Goal: Task Accomplishment & Management: Manage account settings

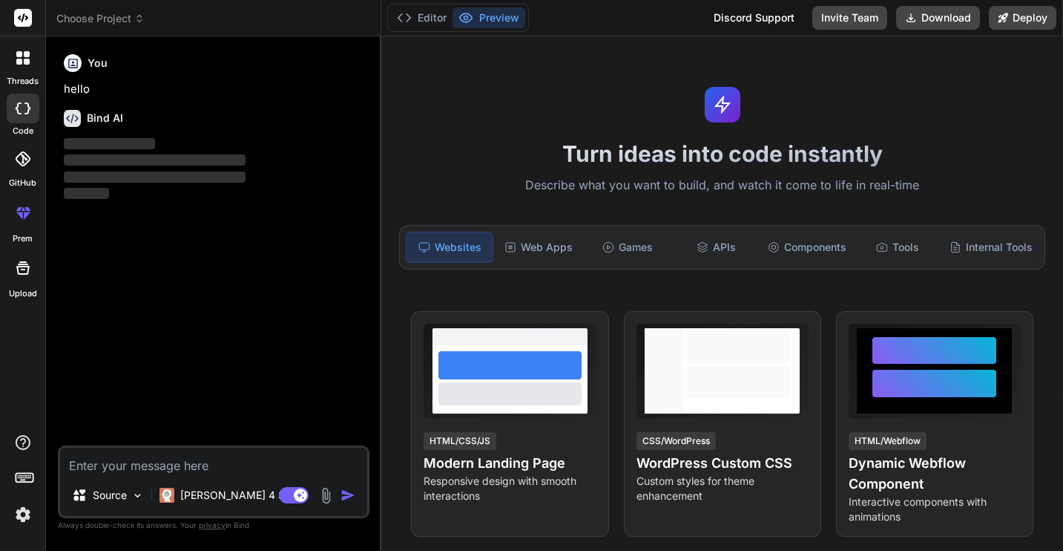
click at [21, 511] on img at bounding box center [22, 514] width 25 height 25
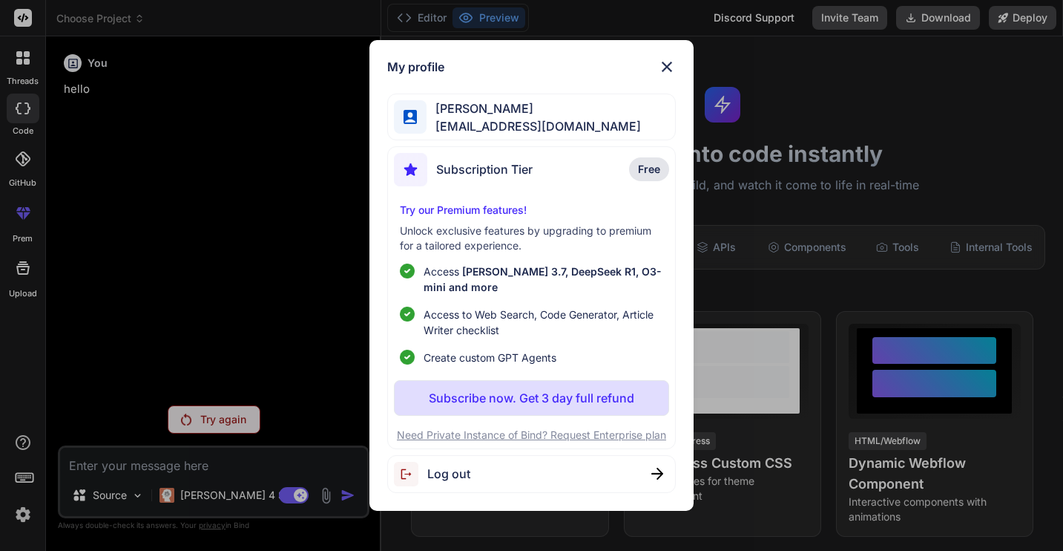
click at [460, 471] on span "Log out" at bounding box center [448, 474] width 43 height 18
type textarea "x"
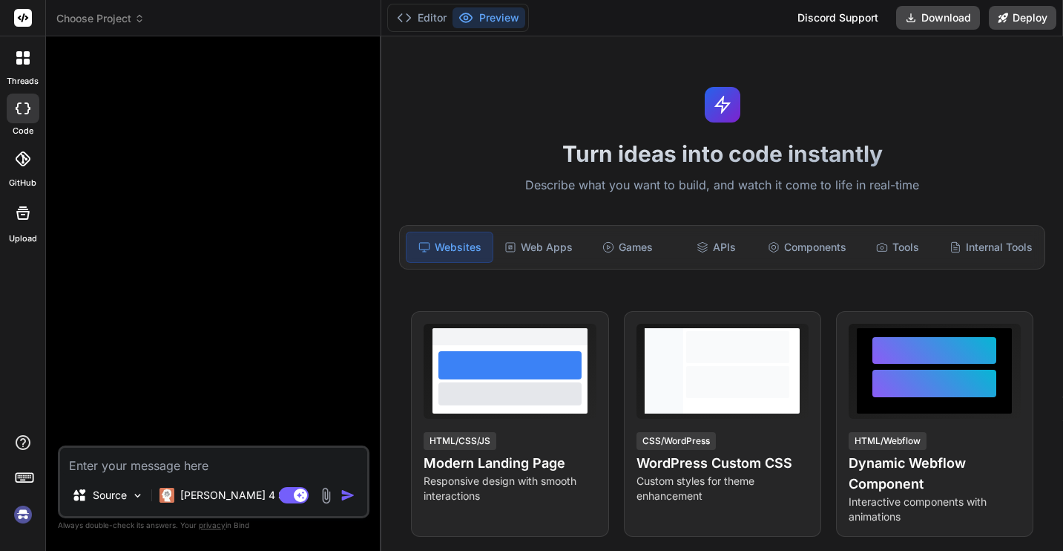
click at [22, 514] on img at bounding box center [22, 514] width 25 height 25
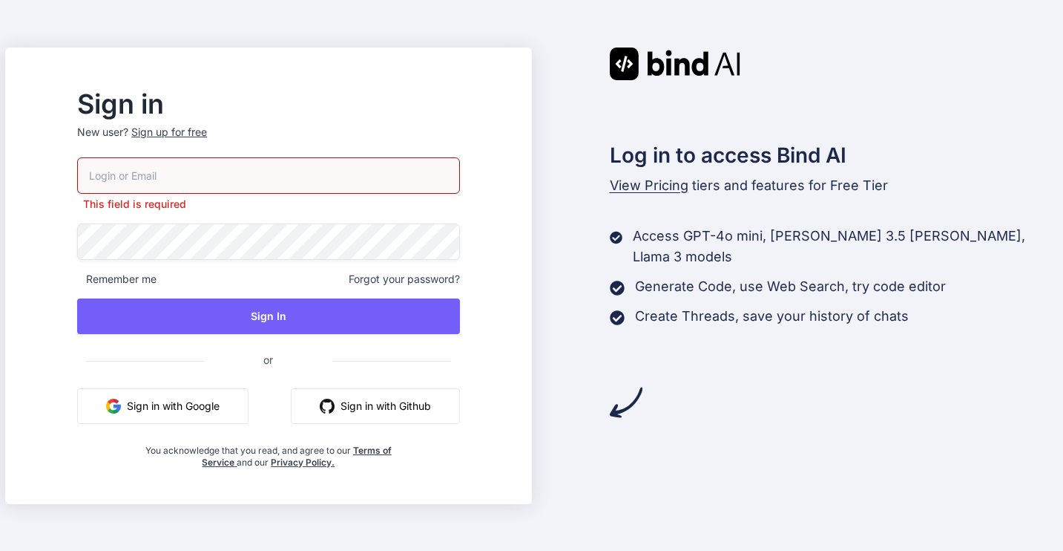
click at [455, 96] on div "Sign in New user? Sign up for free This field is required Remember me Forgot yo…" at bounding box center [268, 289] width 502 height 430
